Goal: Task Accomplishment & Management: Manage account settings

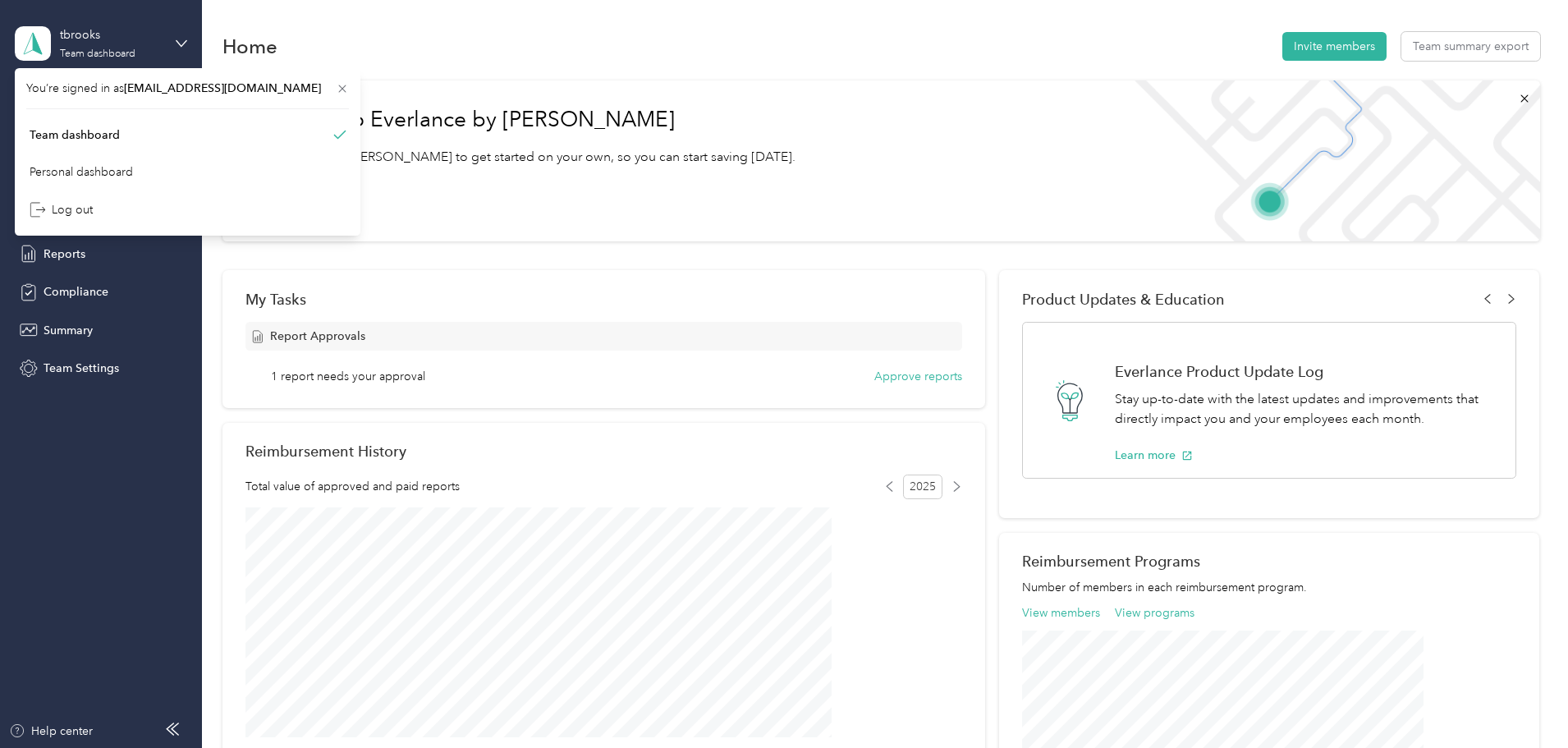
click at [61, 255] on span "Reports" at bounding box center [65, 253] width 42 height 17
click at [68, 253] on span "Reports" at bounding box center [65, 253] width 42 height 17
click at [183, 37] on icon at bounding box center [181, 43] width 12 height 12
click at [57, 253] on span "Reports" at bounding box center [65, 253] width 42 height 17
click at [228, 16] on div "Home Invite members Team summary export Welcome to Everlance by Motus Read our …" at bounding box center [881, 572] width 1358 height 1144
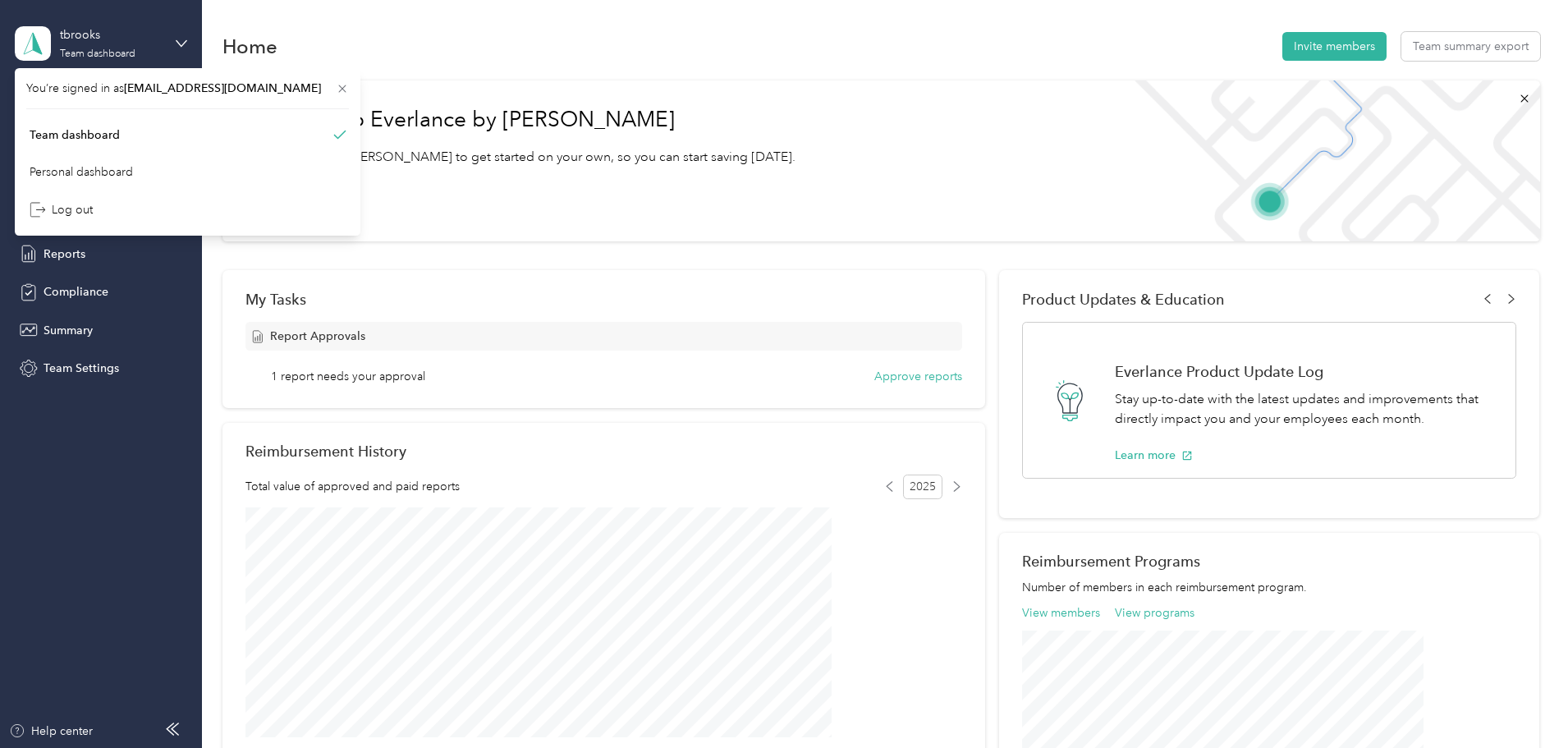
click at [339, 88] on icon at bounding box center [343, 89] width 7 height 7
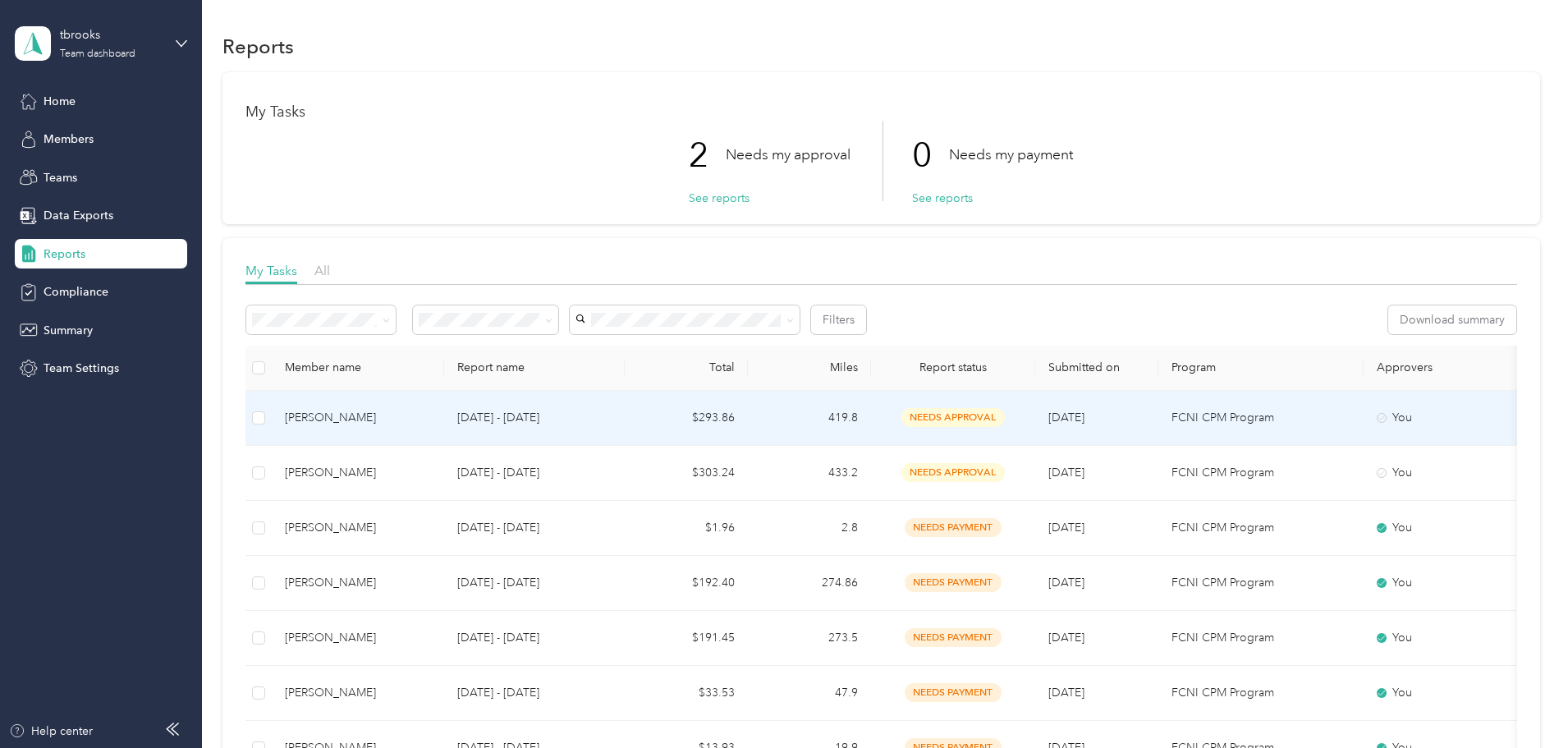
click at [445, 428] on td "[PERSON_NAME]" at bounding box center [357, 418] width 172 height 55
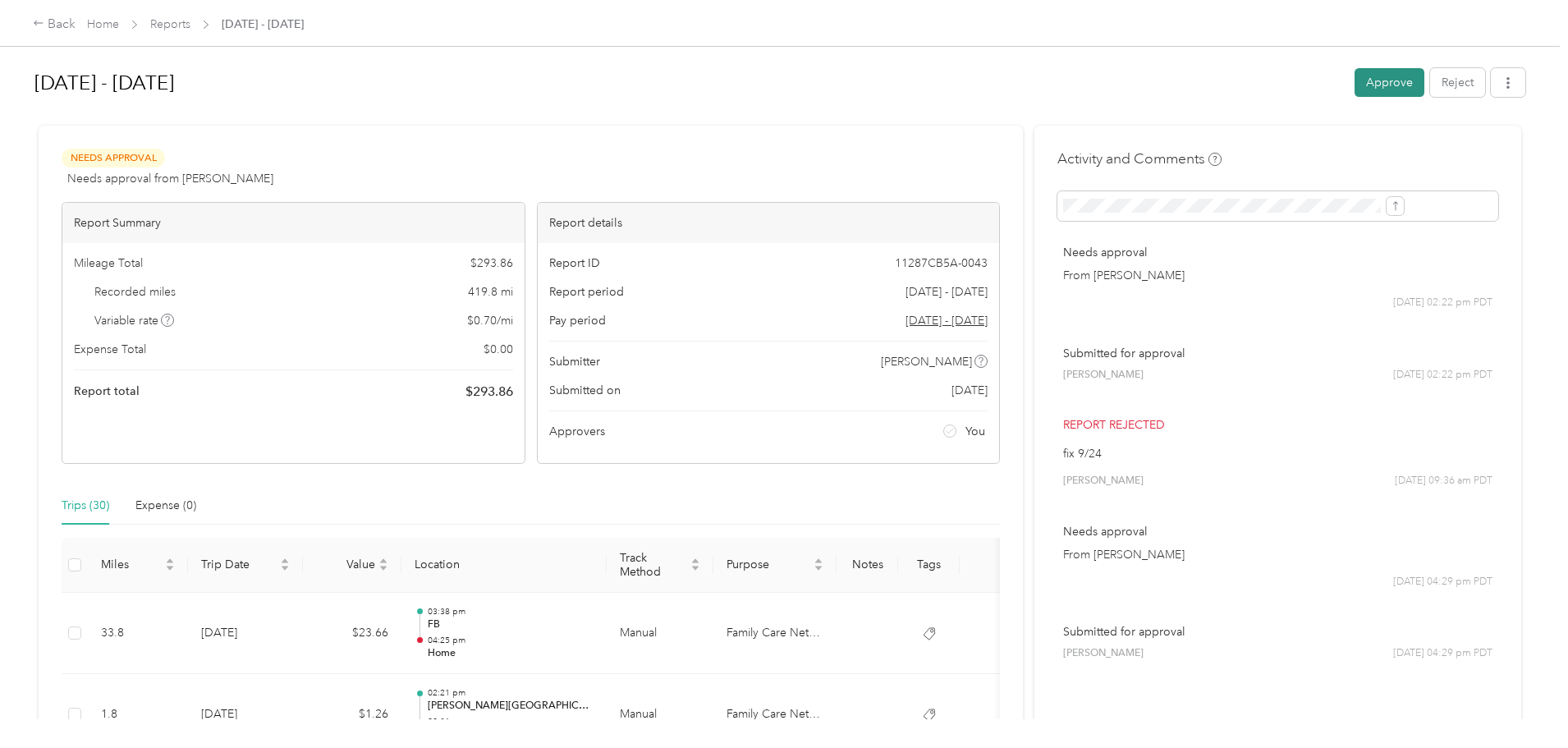
click at [1355, 91] on button "Approve" at bounding box center [1389, 83] width 70 height 29
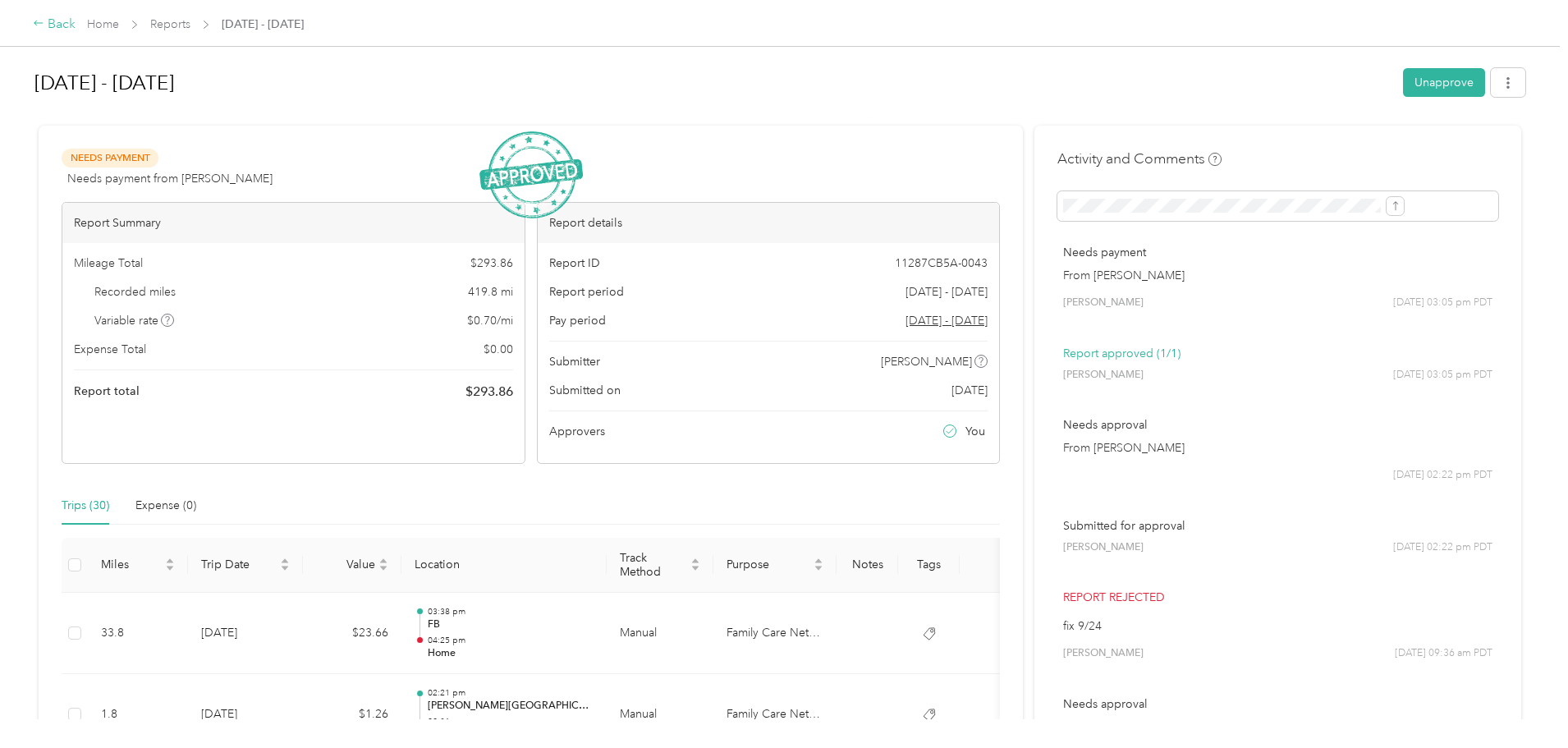
click at [76, 15] on div "Back" at bounding box center [54, 25] width 43 height 20
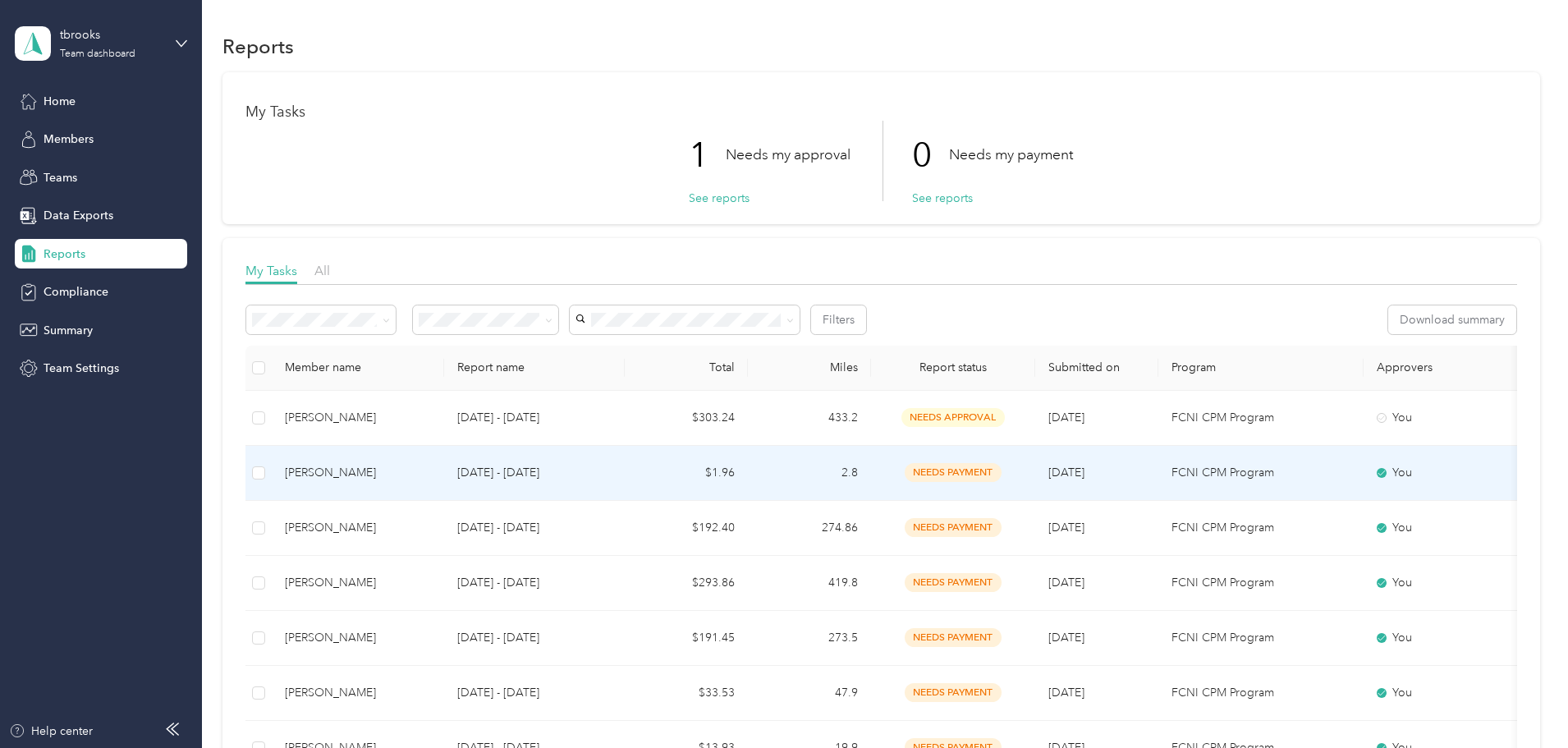
click at [431, 469] on div "[PERSON_NAME]" at bounding box center [358, 473] width 146 height 18
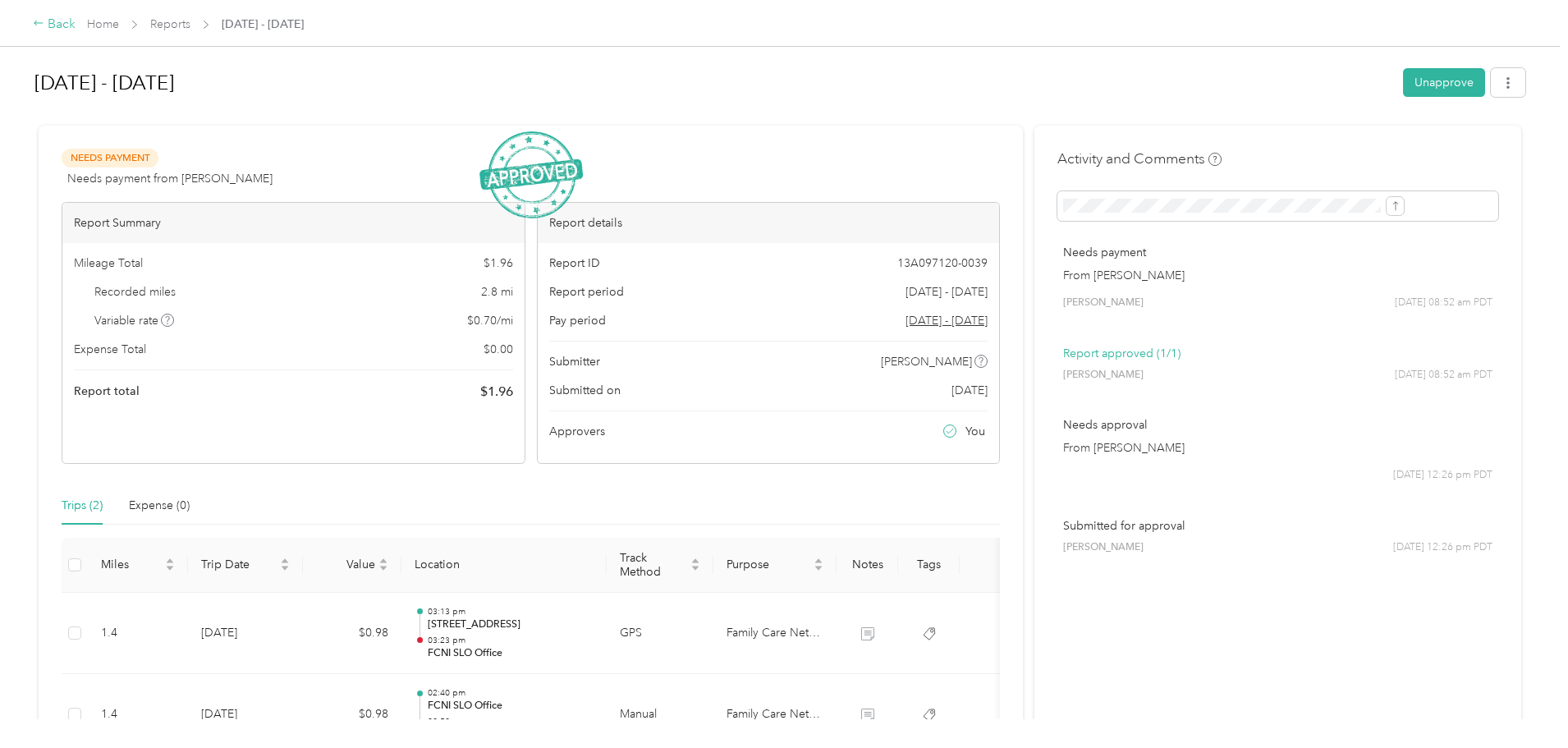
click at [76, 20] on div "Back" at bounding box center [54, 25] width 43 height 20
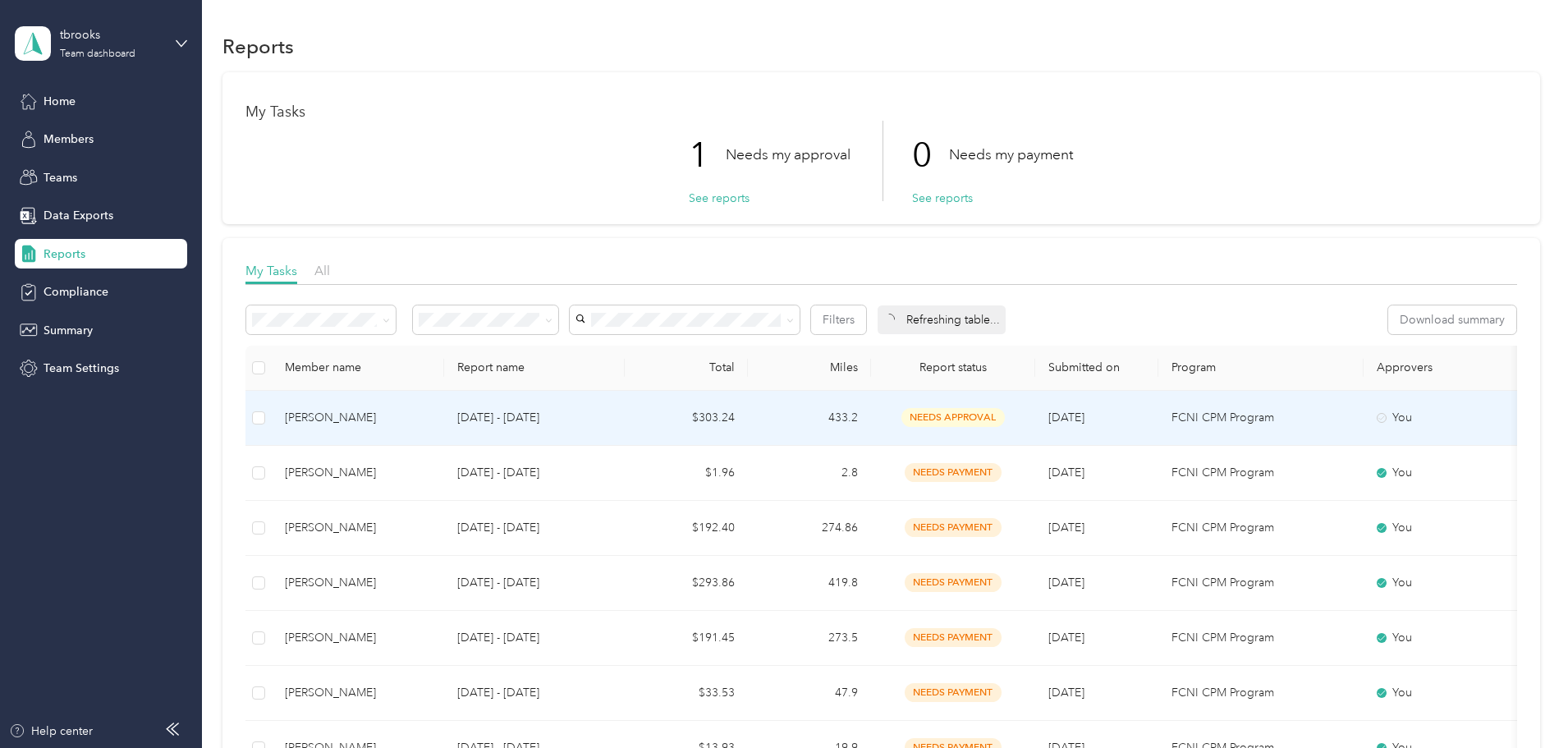
click at [406, 414] on div "[PERSON_NAME]" at bounding box center [358, 418] width 146 height 18
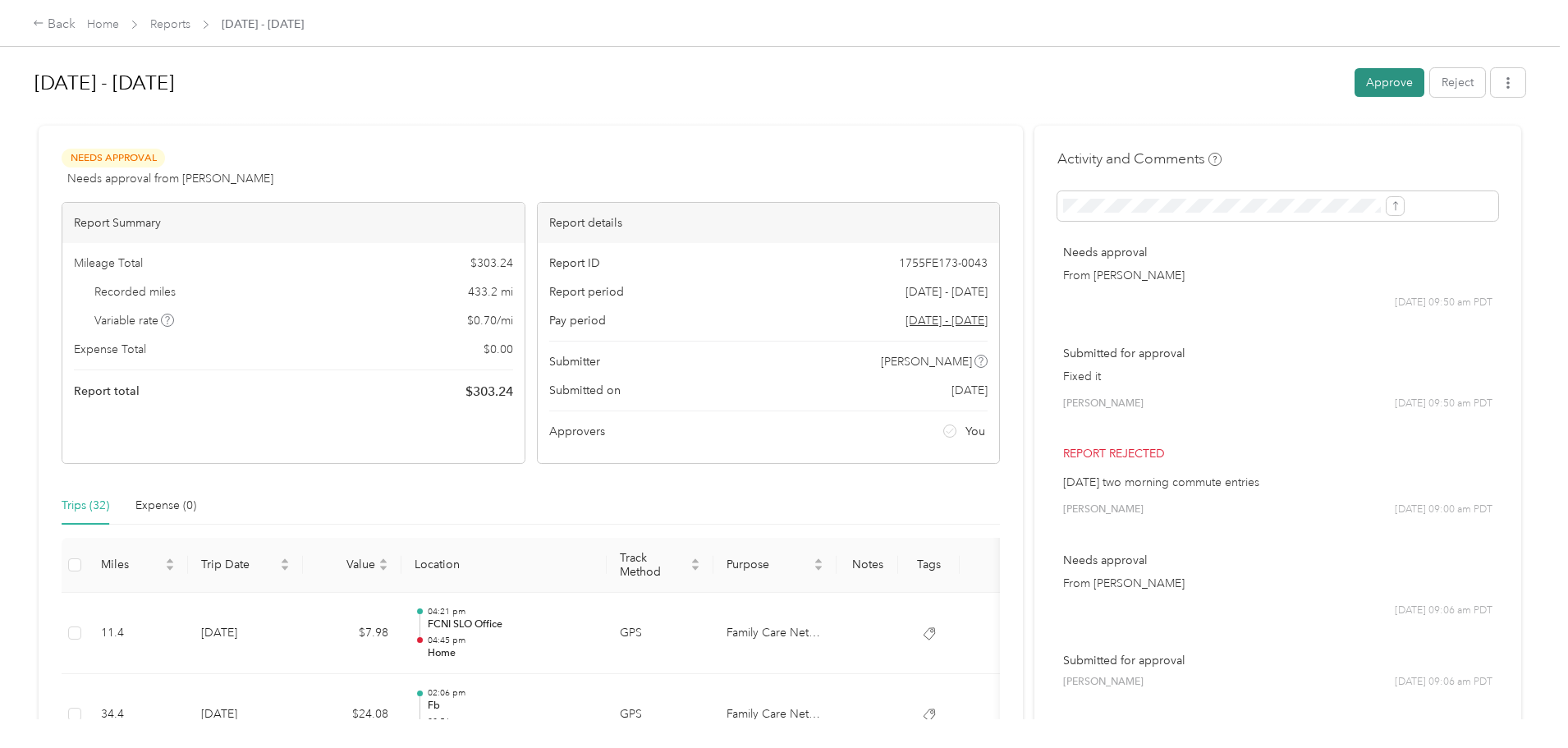
click at [1355, 78] on button "Approve" at bounding box center [1389, 83] width 70 height 29
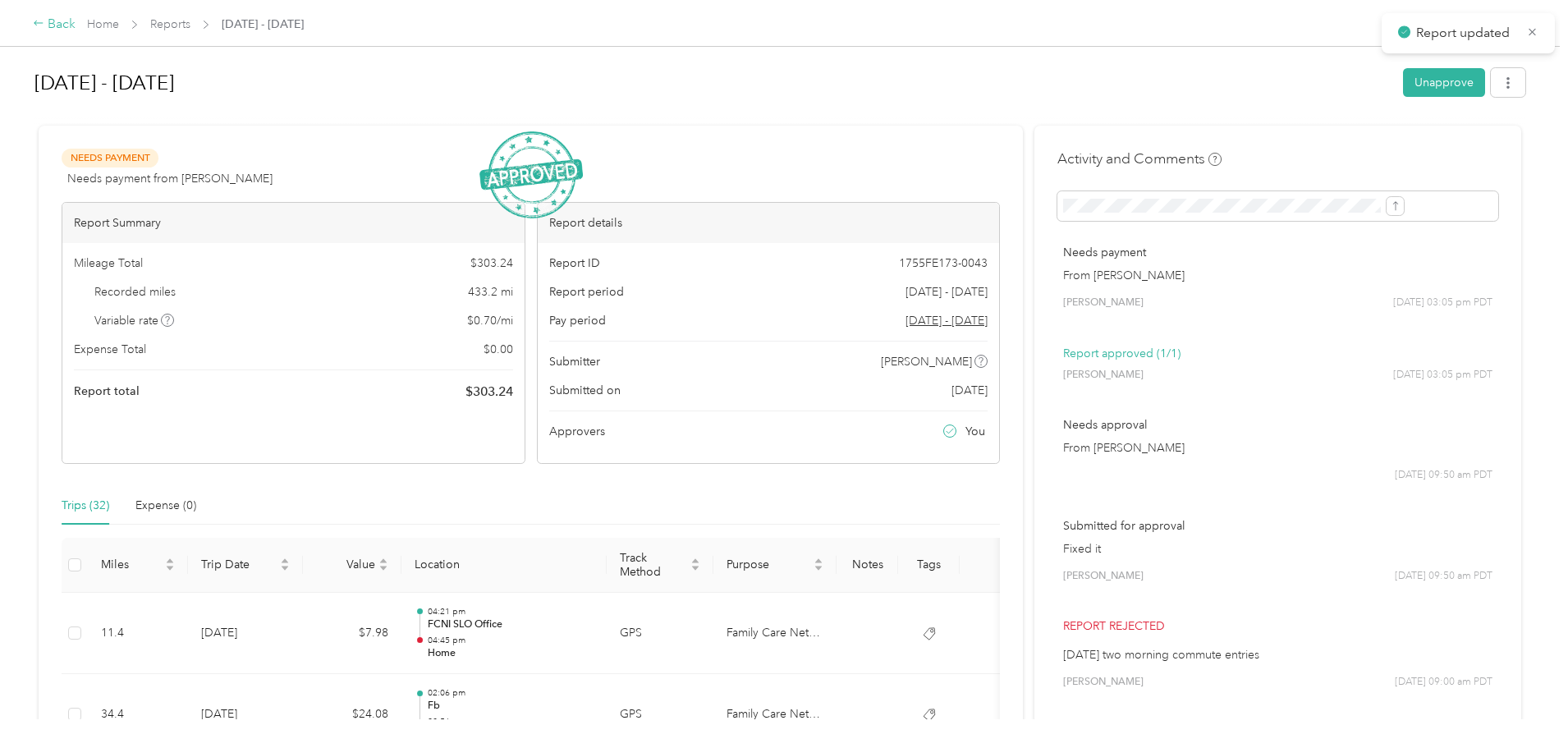
click at [45, 22] on icon at bounding box center [38, 23] width 12 height 12
